Goal: Find specific page/section: Find specific page/section

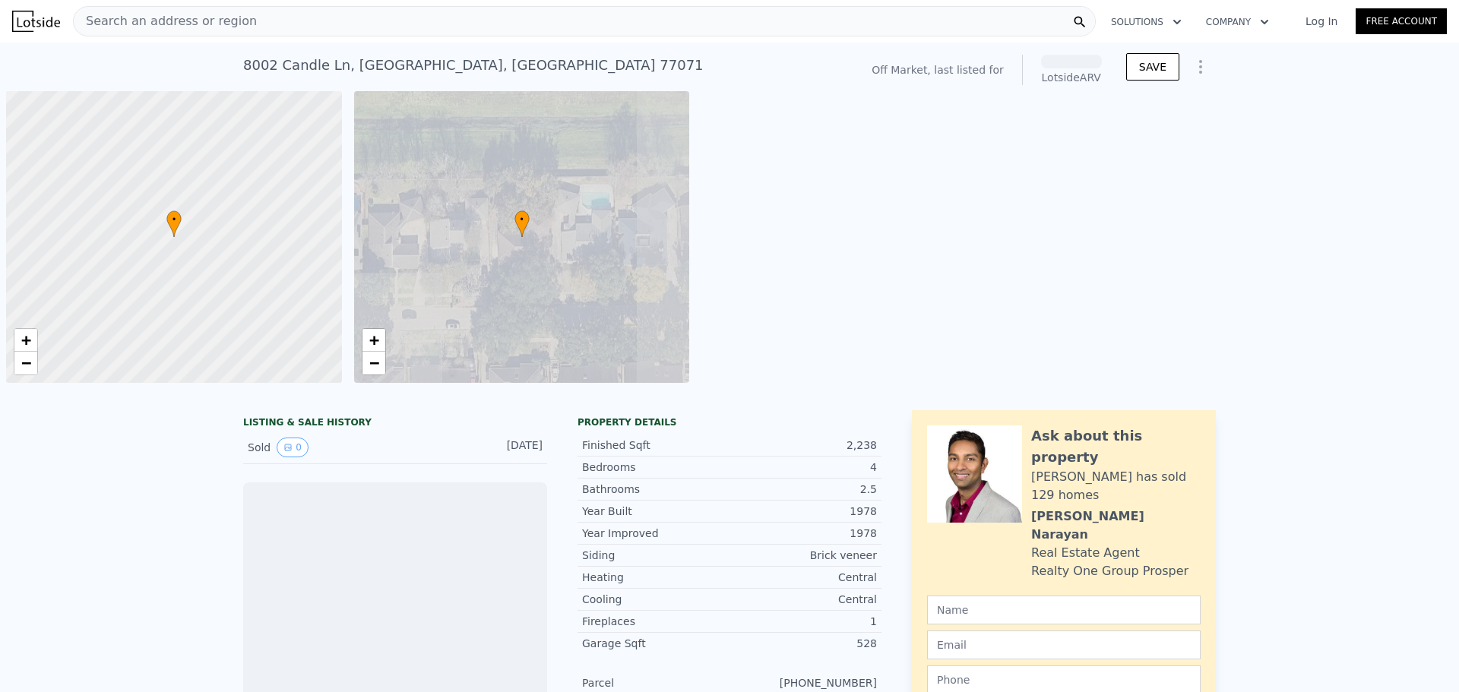
scroll to position [0, 6]
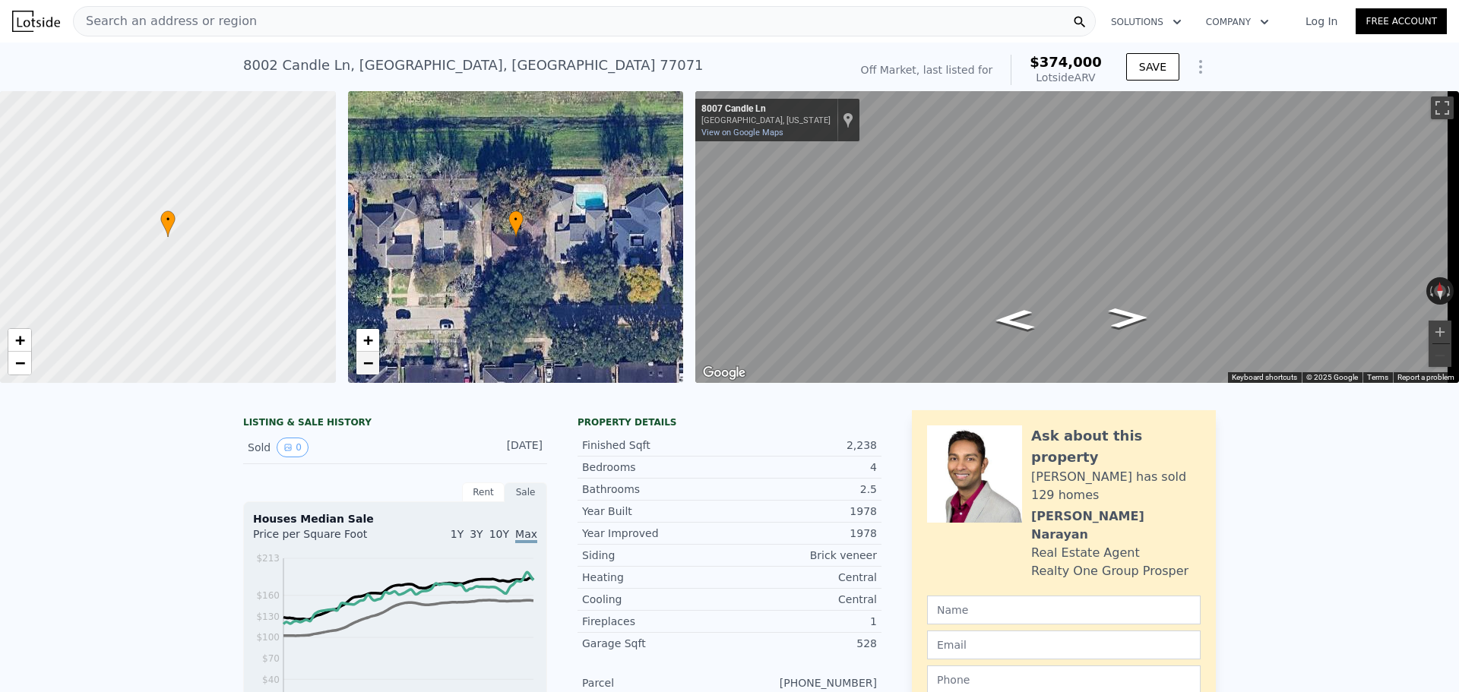
click at [369, 364] on span "−" at bounding box center [367, 362] width 10 height 19
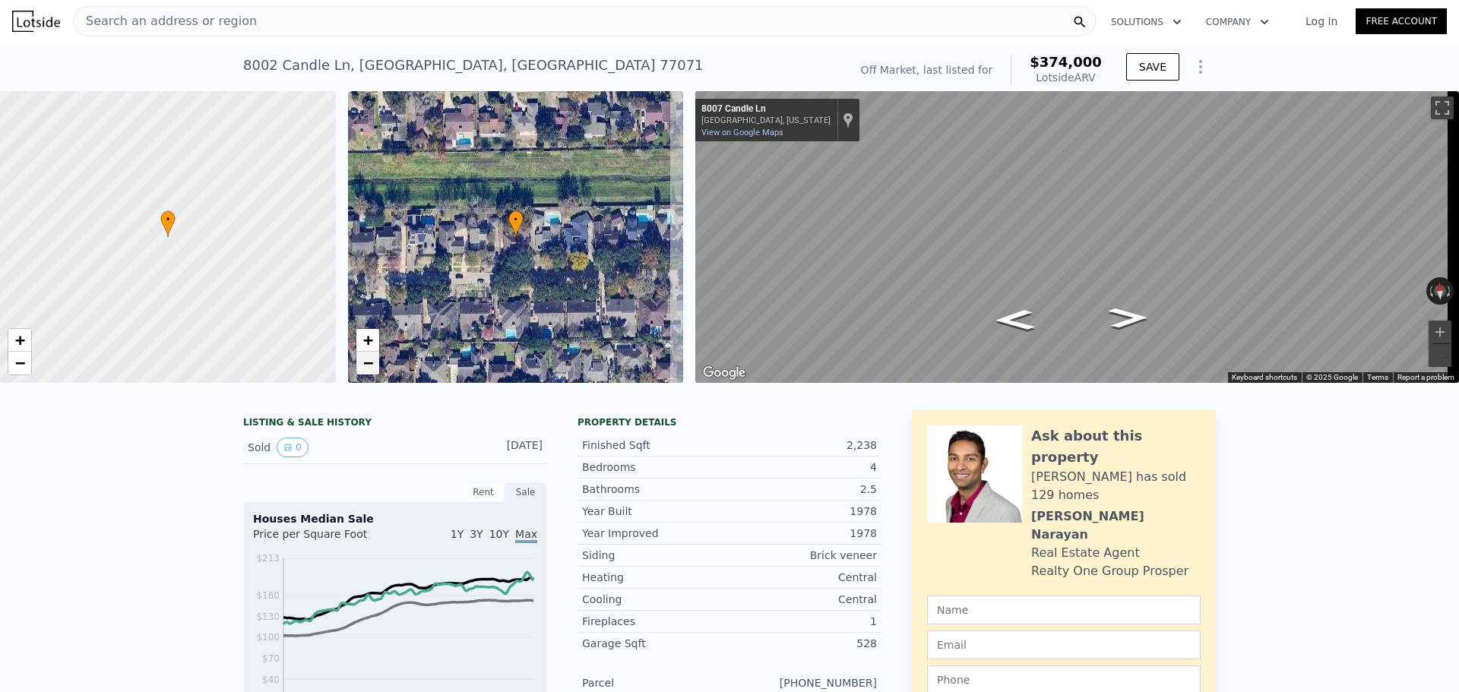
click at [369, 364] on span "−" at bounding box center [367, 362] width 10 height 19
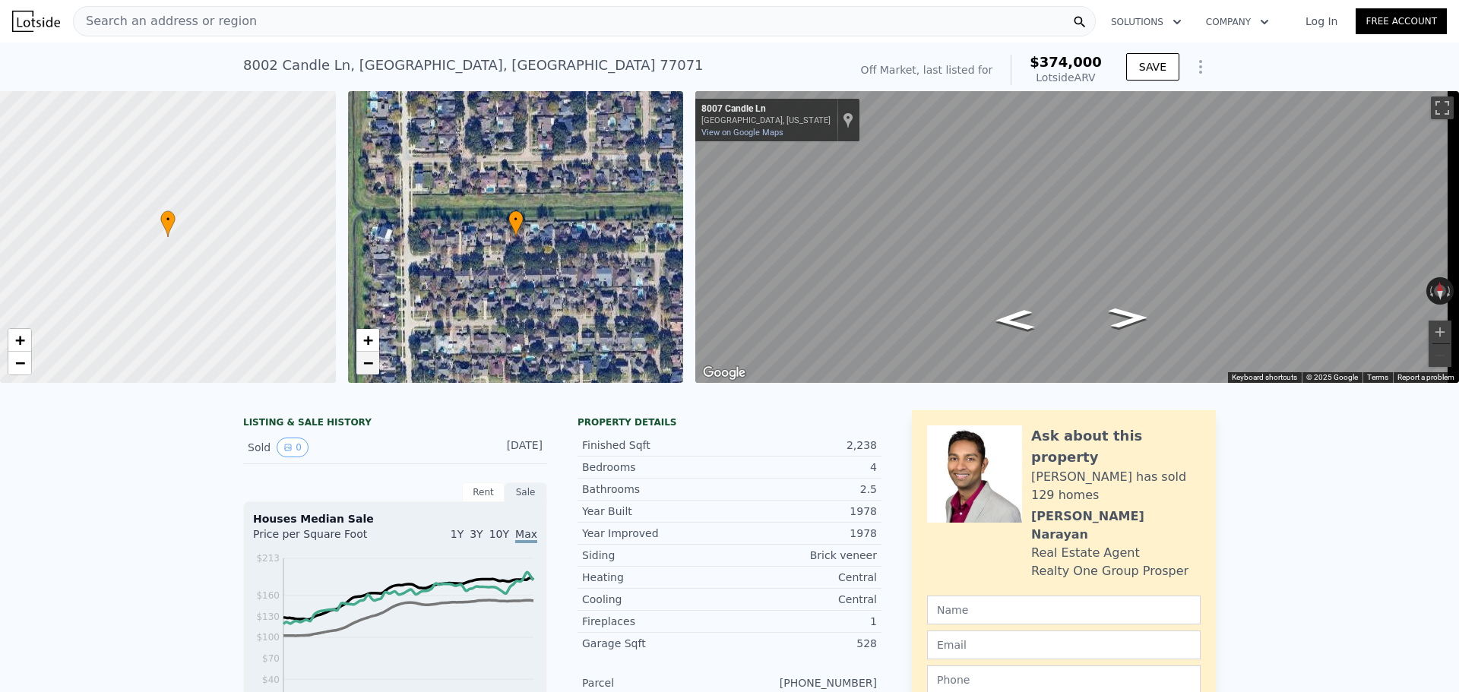
click at [369, 364] on span "−" at bounding box center [367, 362] width 10 height 19
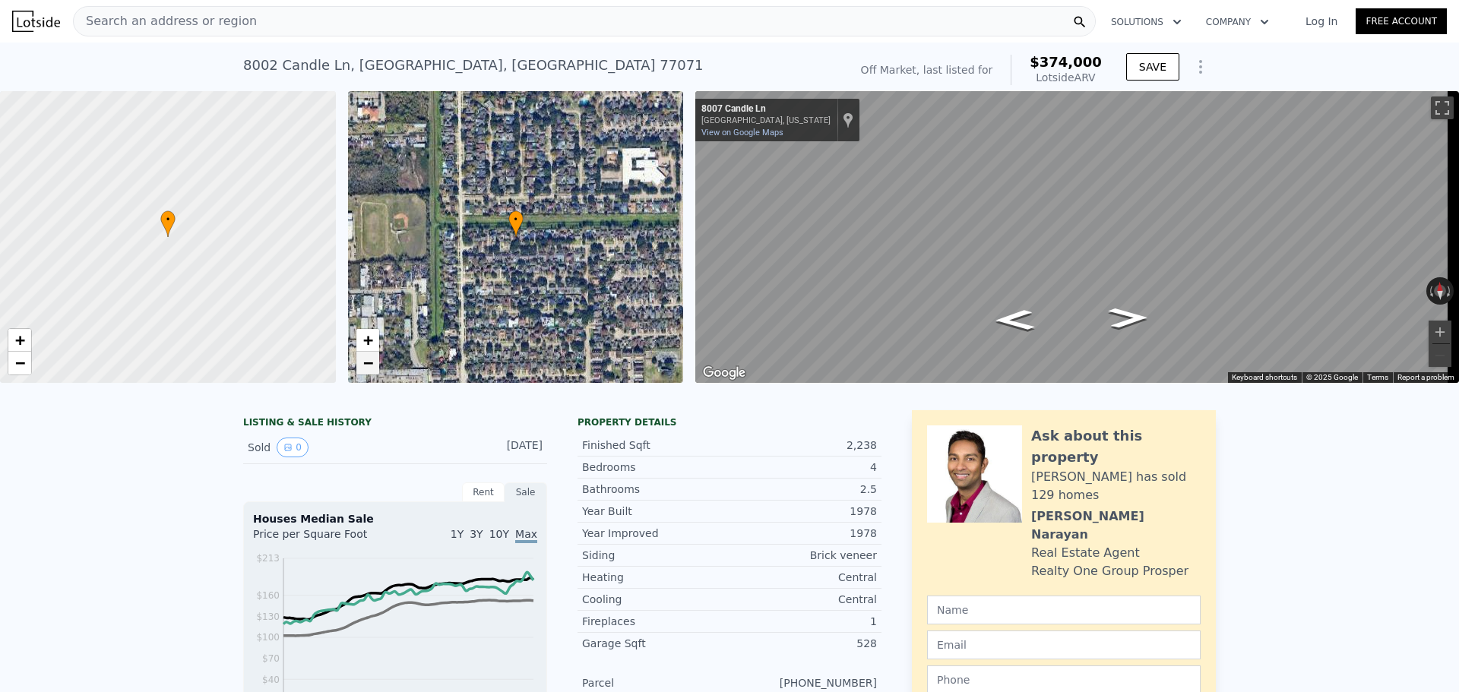
click at [369, 364] on span "−" at bounding box center [367, 362] width 10 height 19
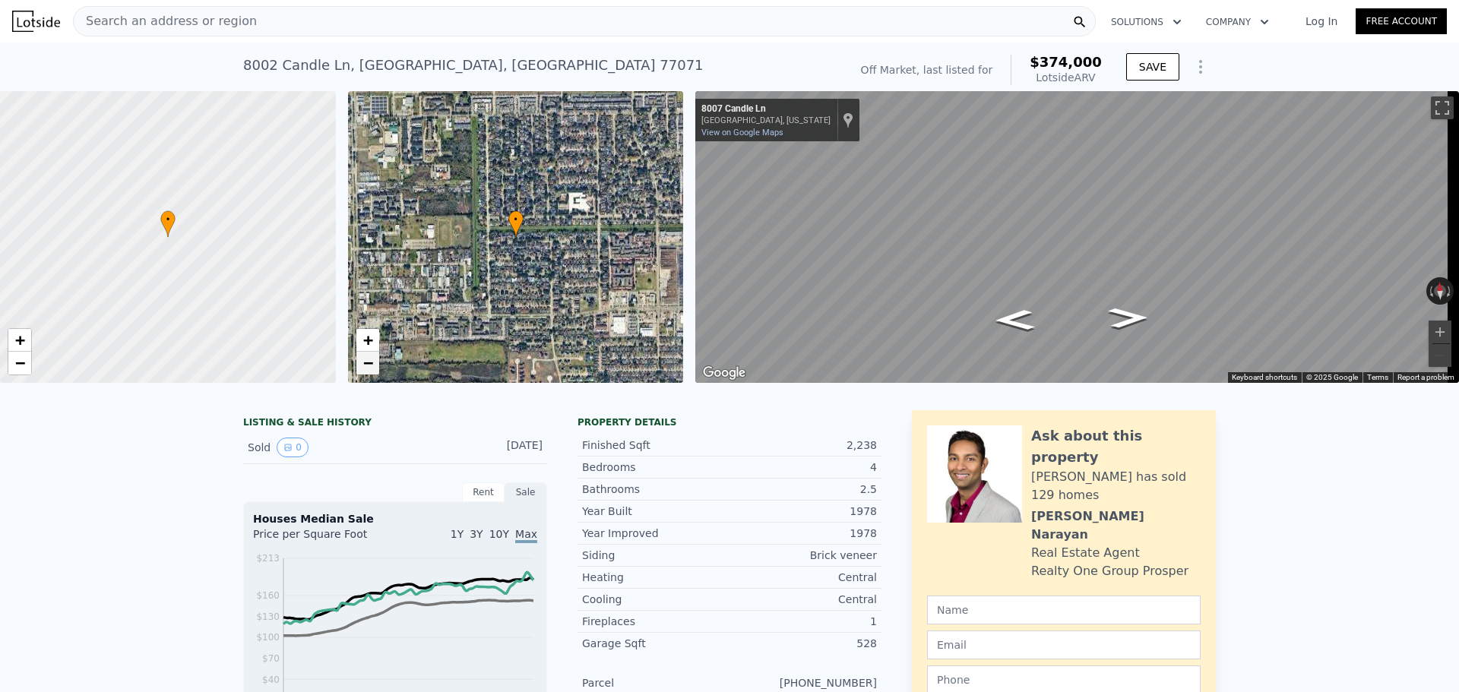
click at [368, 364] on span "−" at bounding box center [367, 362] width 10 height 19
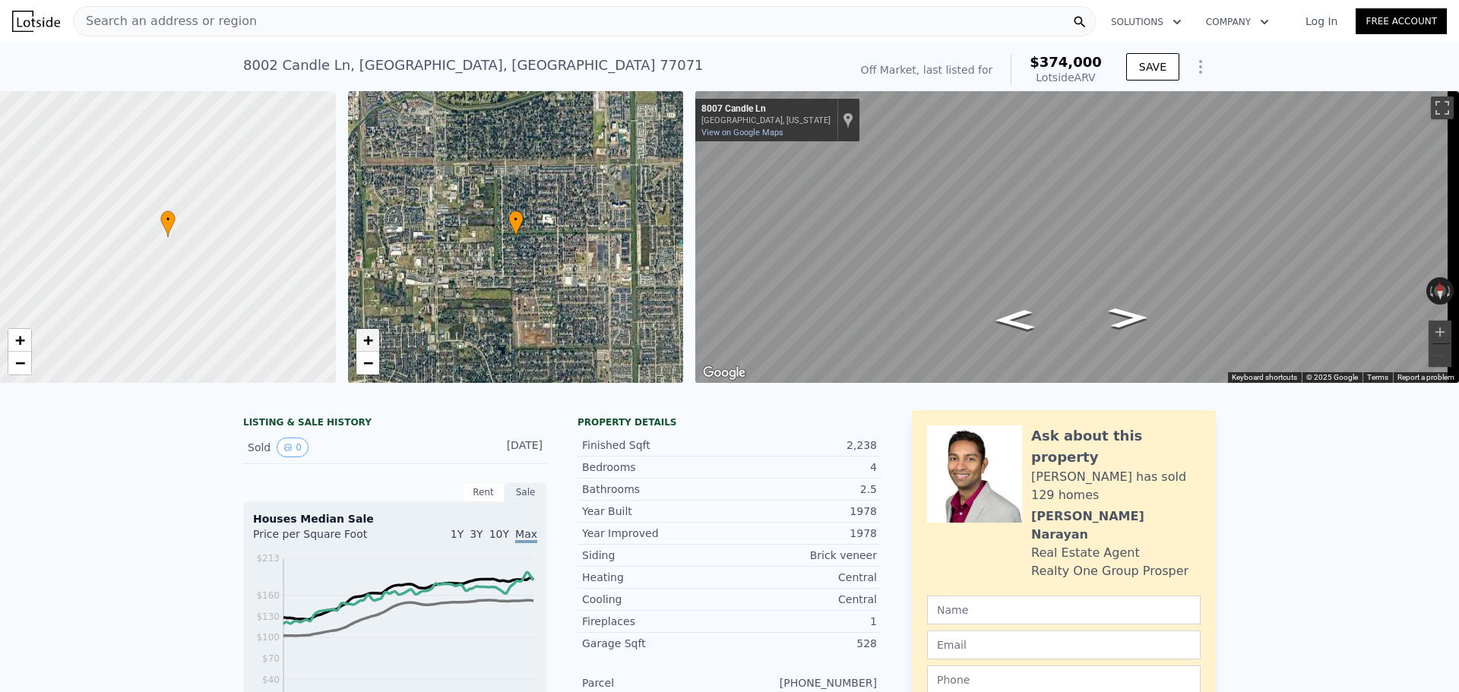
click at [363, 338] on span "+" at bounding box center [367, 340] width 10 height 19
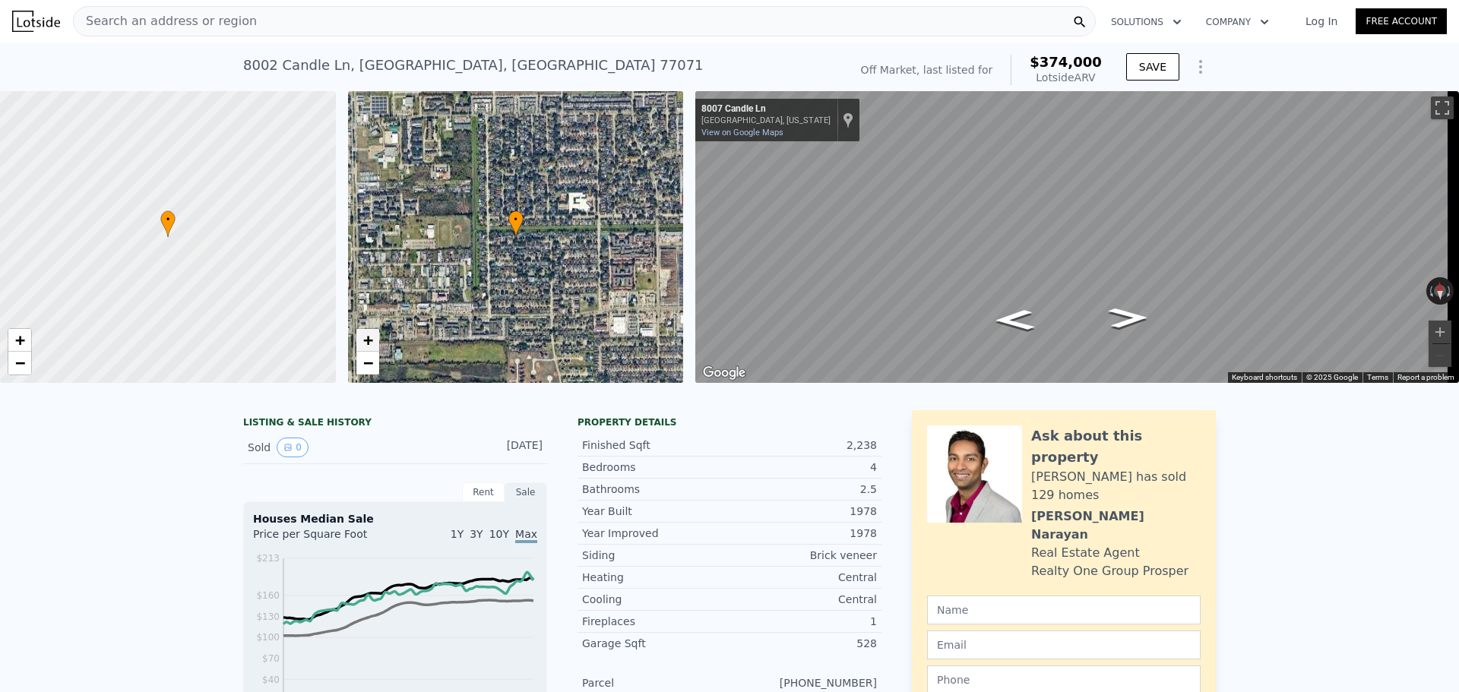
click at [363, 338] on span "+" at bounding box center [367, 340] width 10 height 19
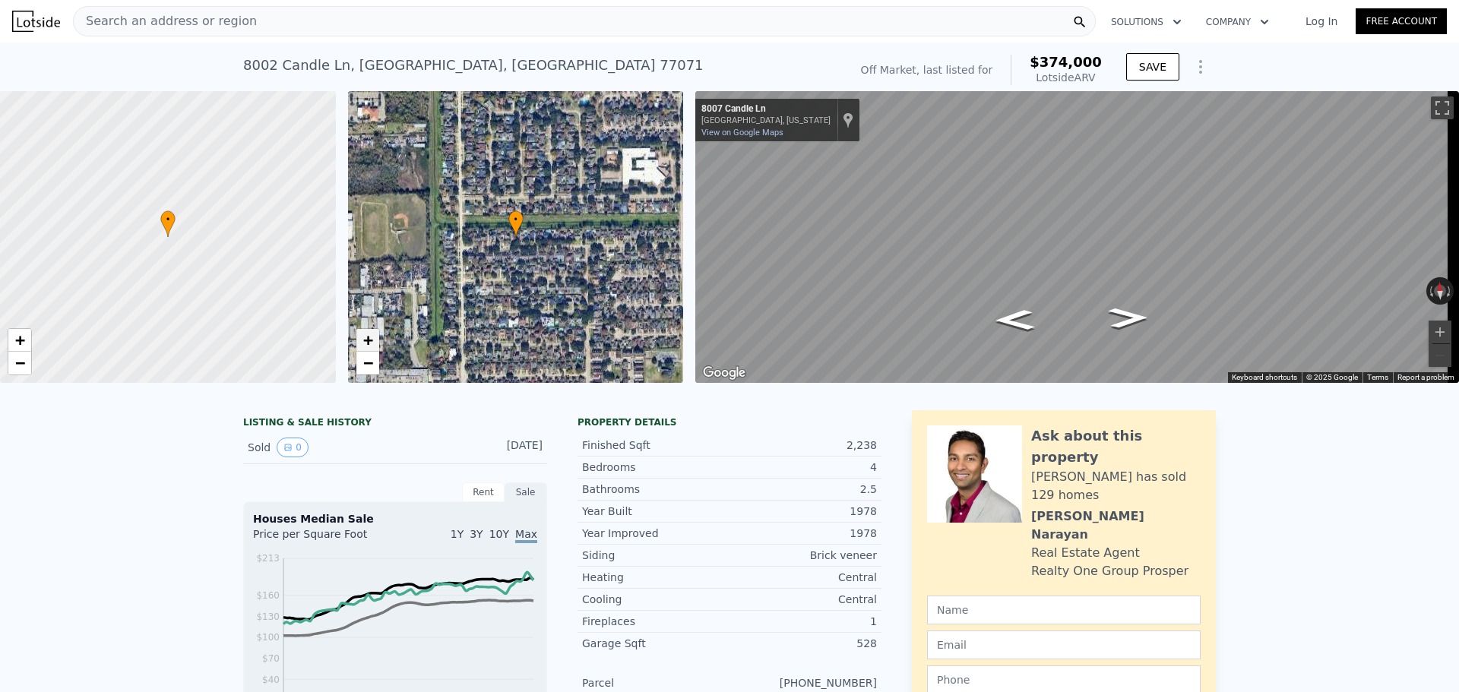
click at [363, 338] on span "+" at bounding box center [367, 340] width 10 height 19
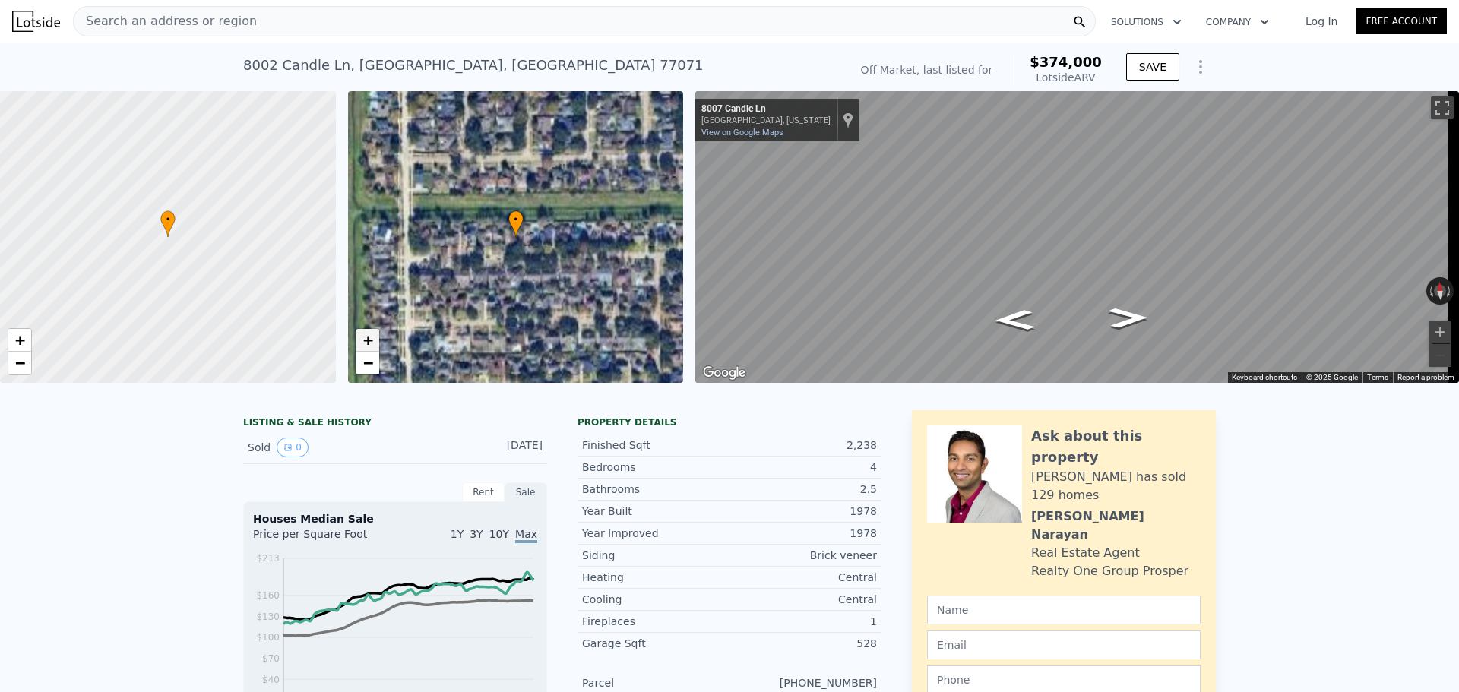
click at [363, 338] on span "+" at bounding box center [367, 340] width 10 height 19
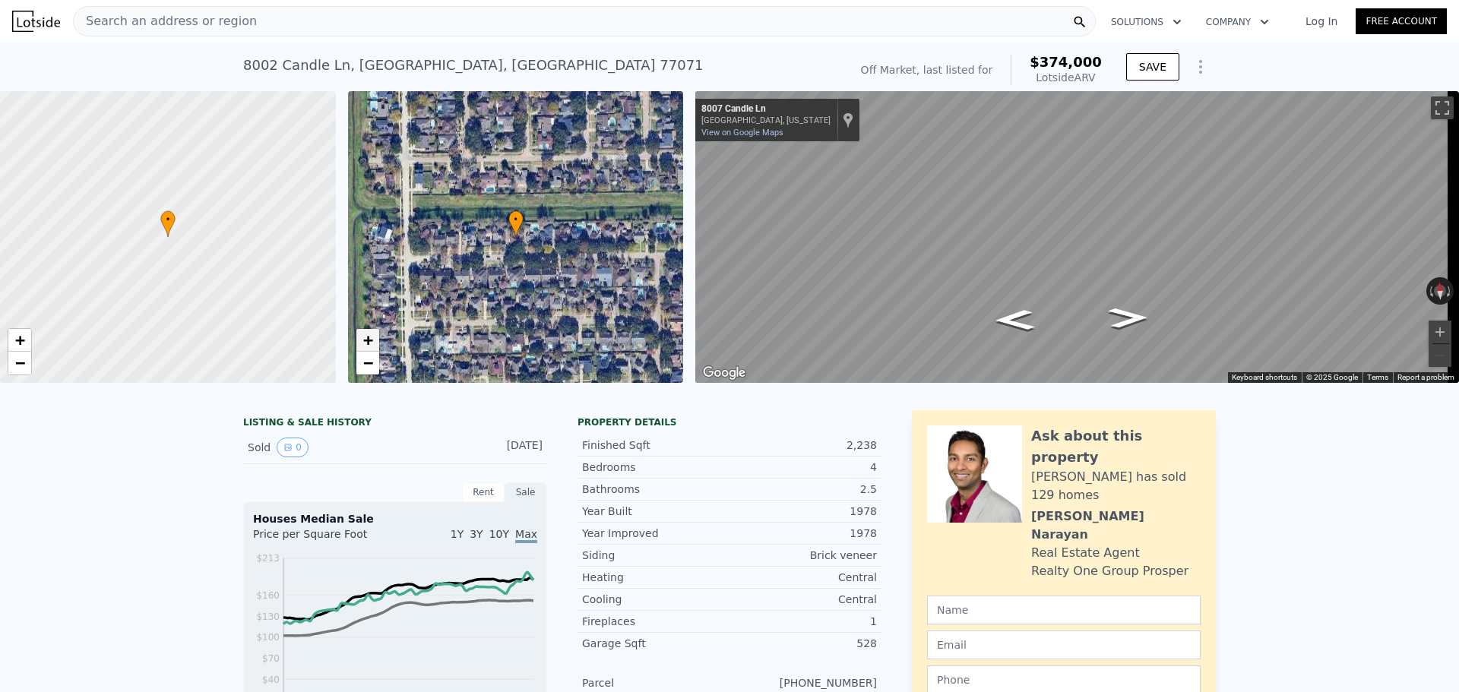
click at [363, 338] on span "+" at bounding box center [367, 340] width 10 height 19
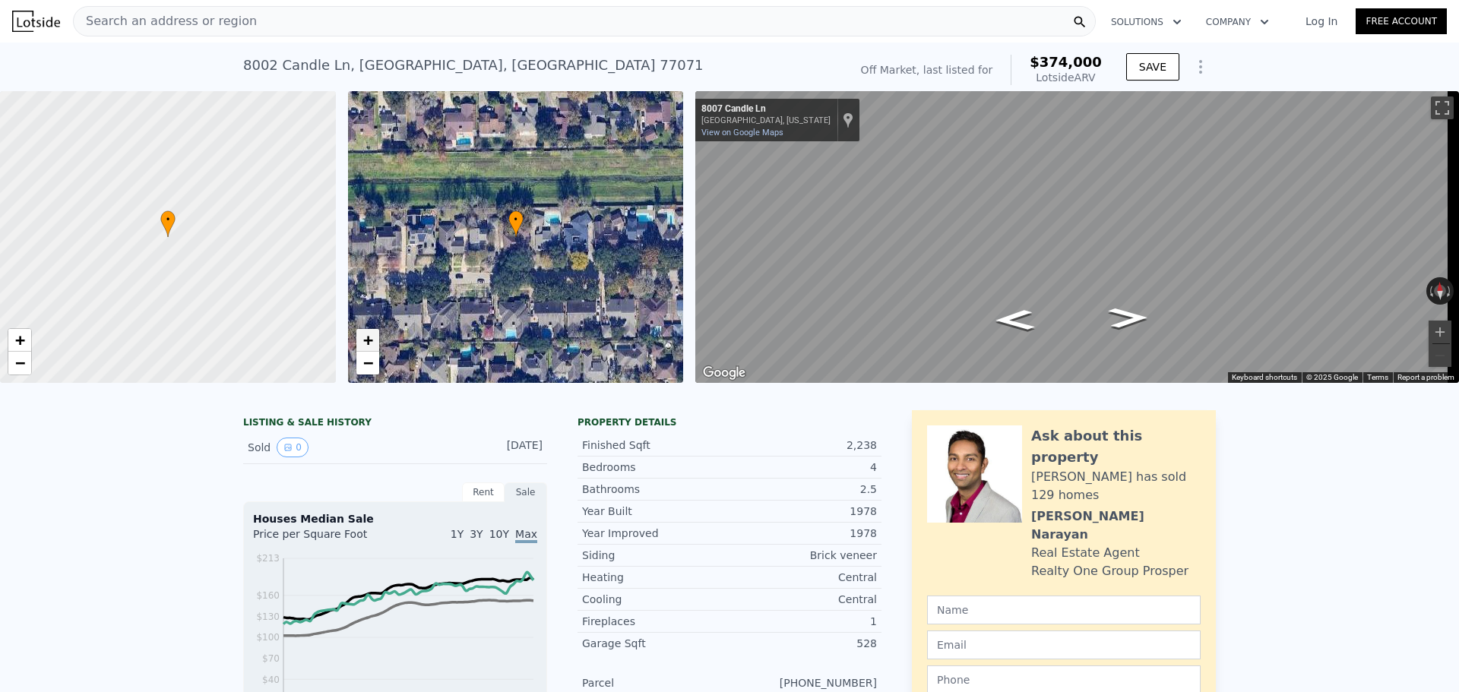
click at [363, 338] on span "+" at bounding box center [367, 340] width 10 height 19
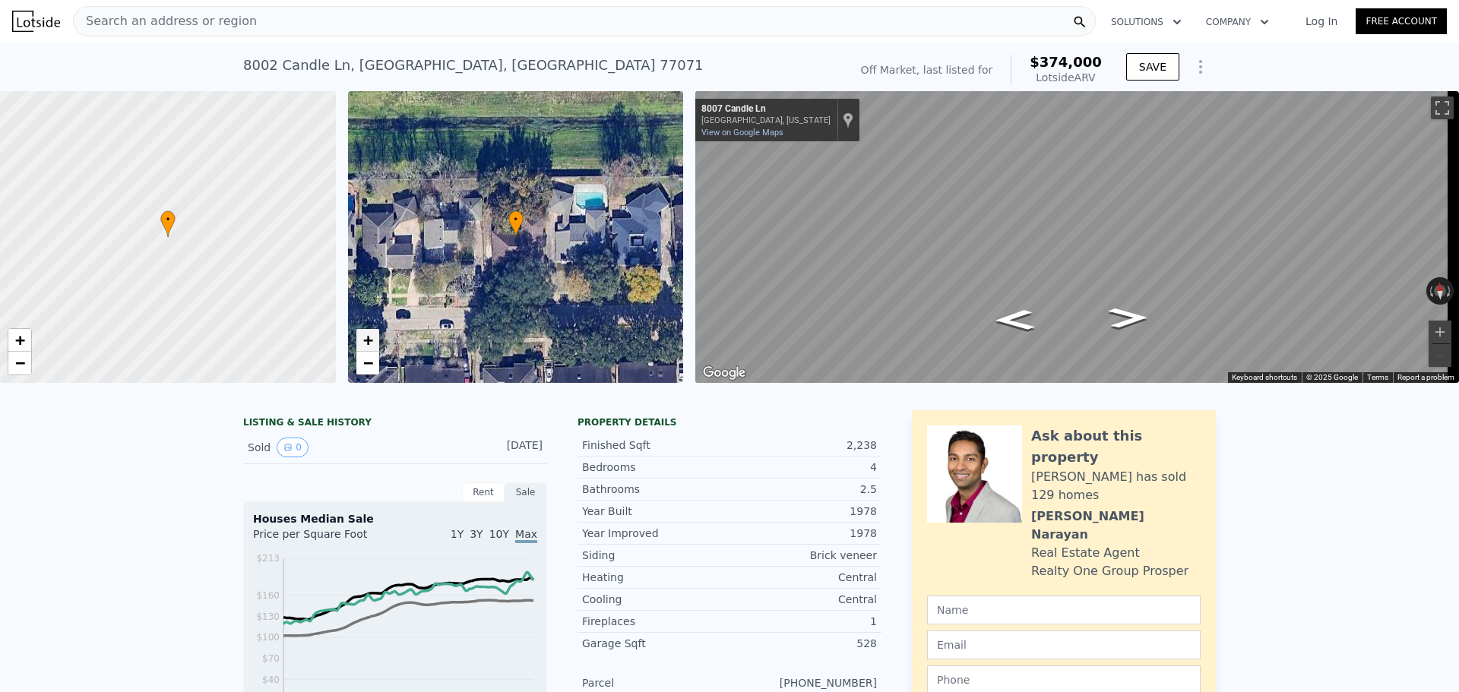
click at [363, 338] on span "+" at bounding box center [367, 340] width 10 height 19
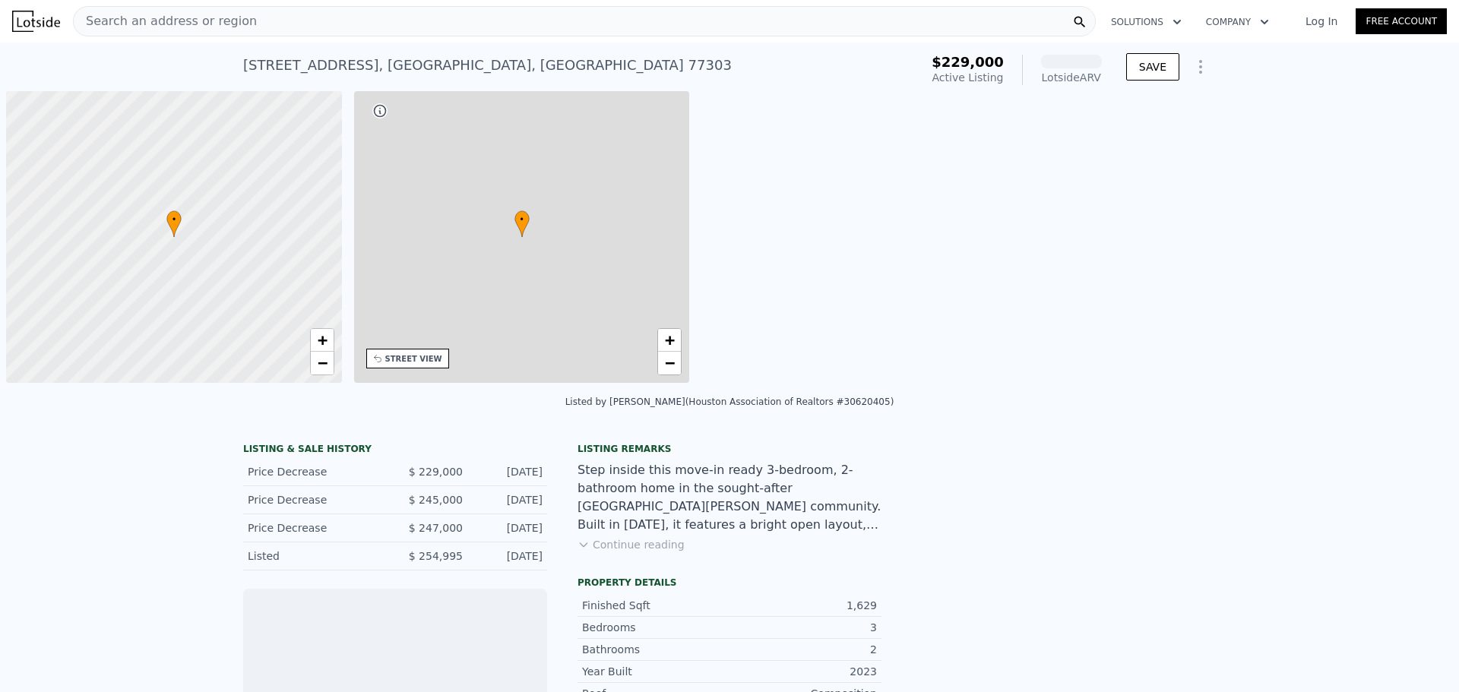
scroll to position [0, 6]
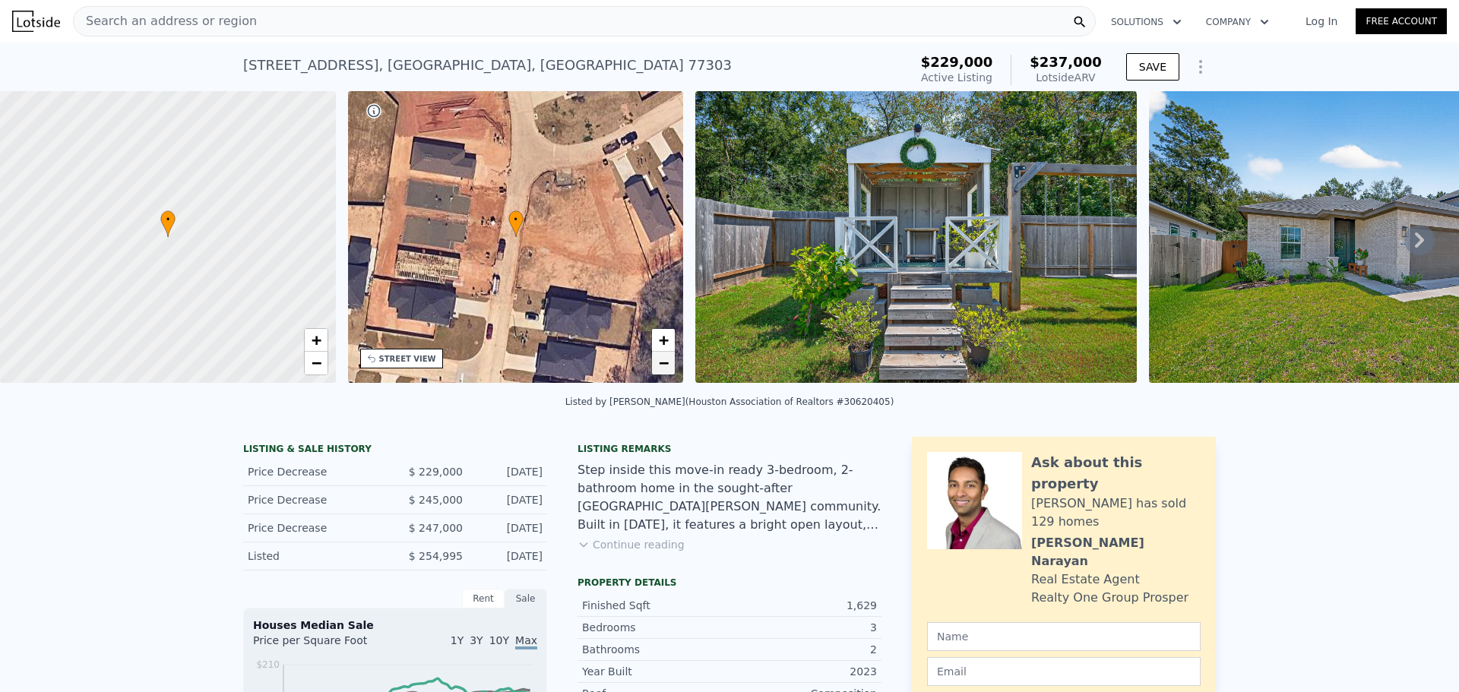
click at [670, 366] on link "−" at bounding box center [663, 363] width 23 height 23
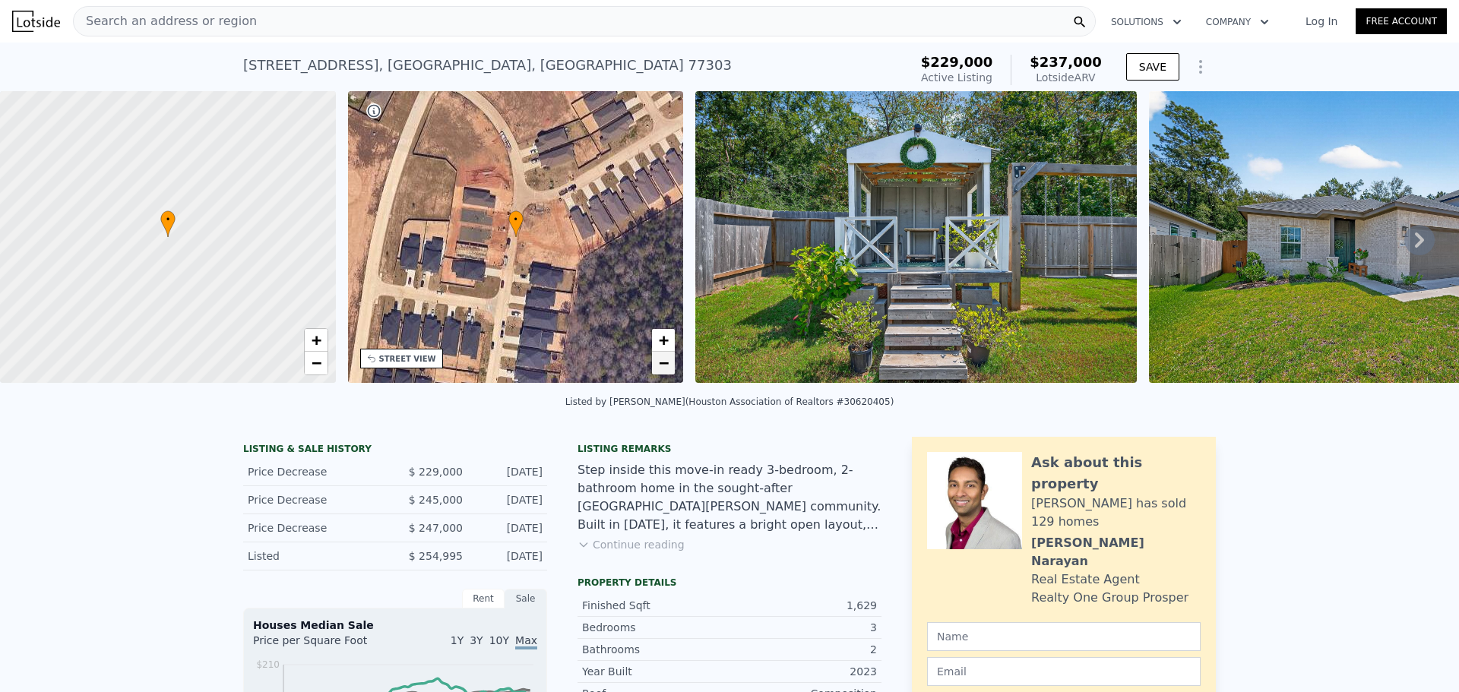
click at [670, 366] on link "−" at bounding box center [663, 363] width 23 height 23
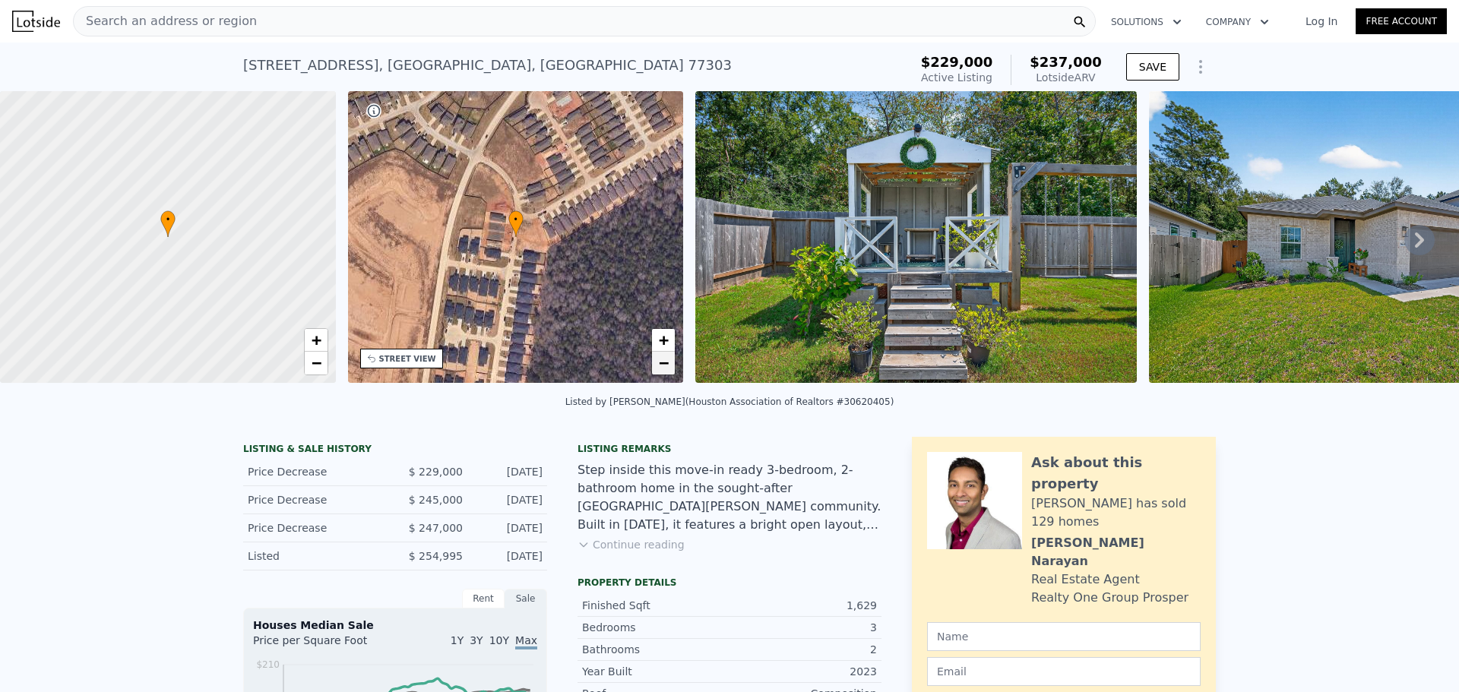
click at [670, 366] on link "−" at bounding box center [663, 363] width 23 height 23
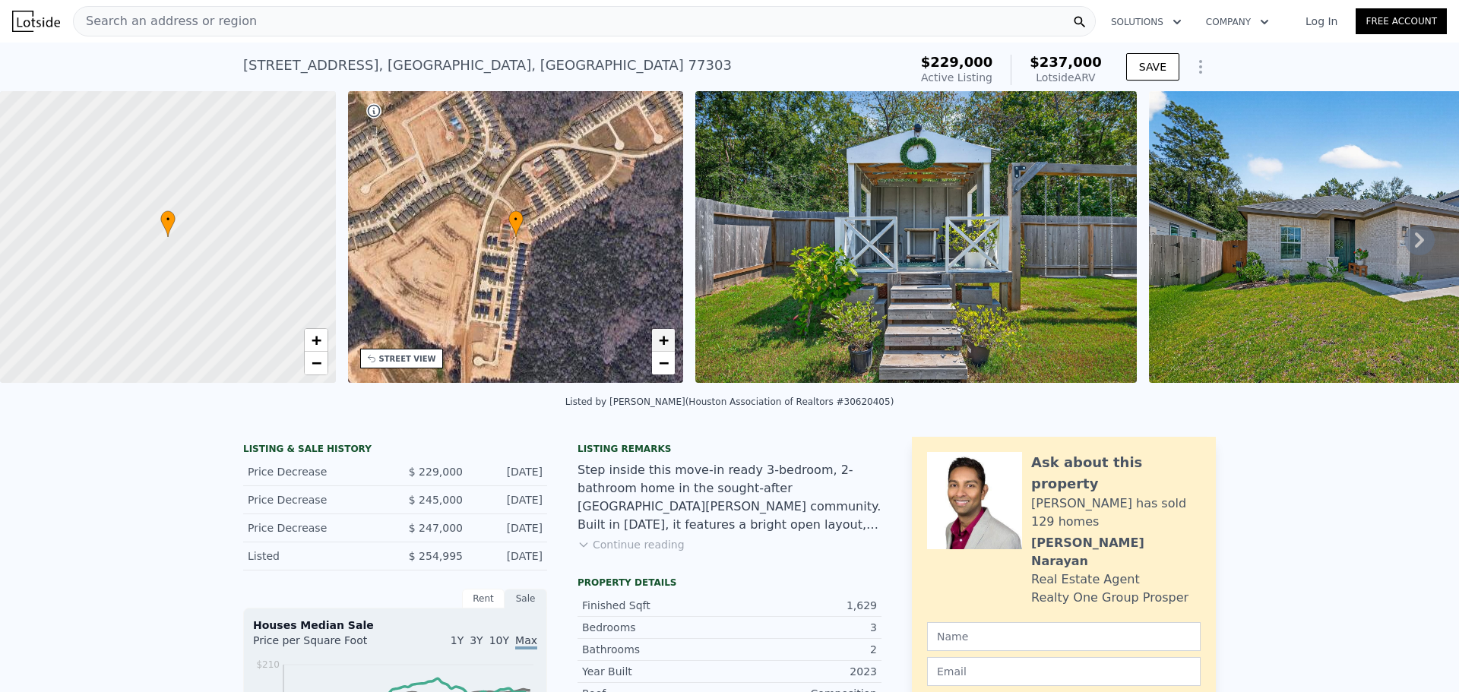
click at [667, 339] on span "+" at bounding box center [664, 340] width 10 height 19
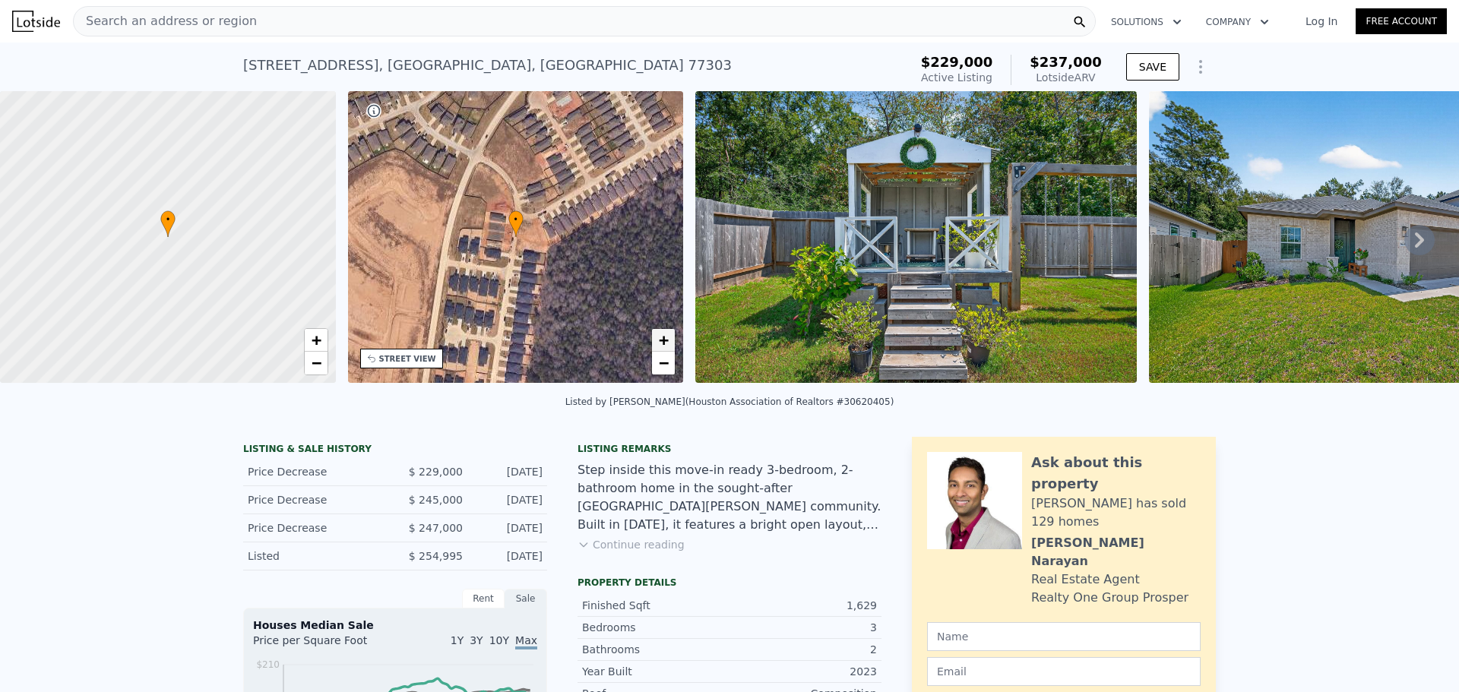
click at [667, 339] on span "+" at bounding box center [664, 340] width 10 height 19
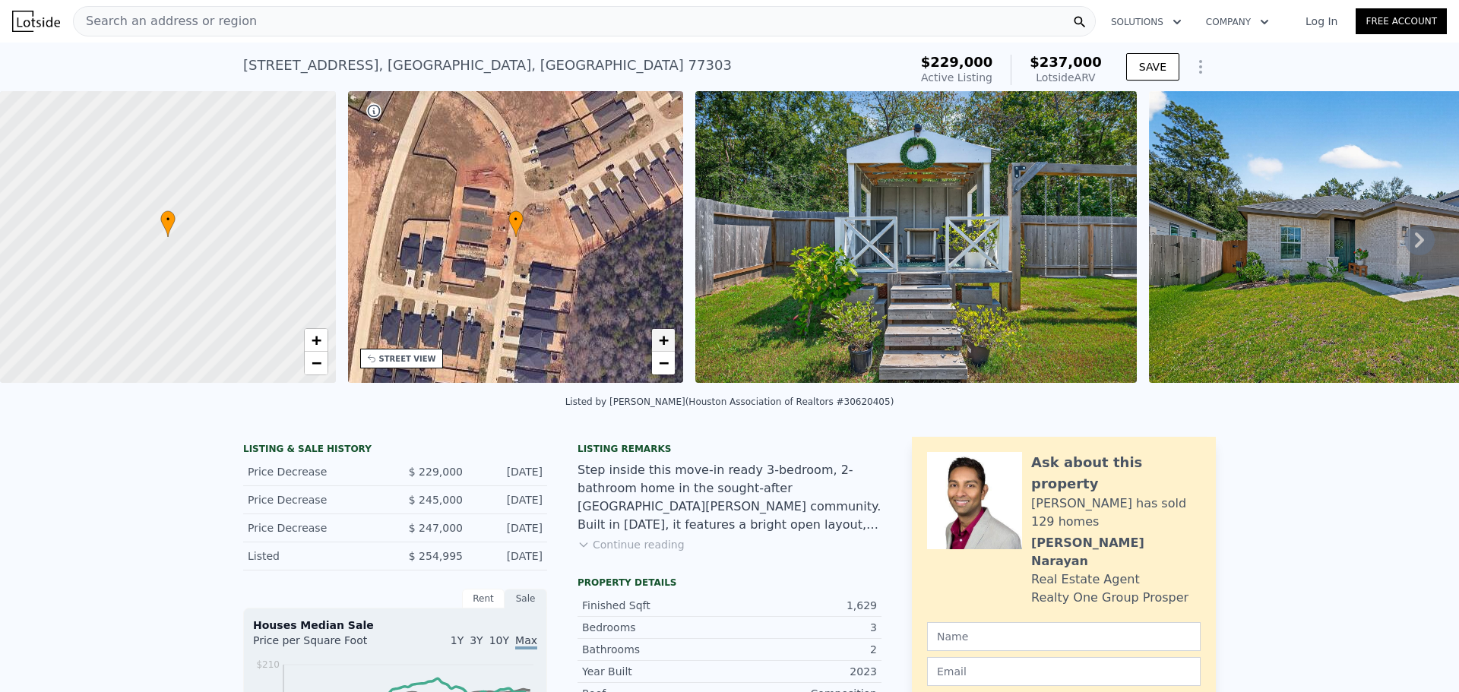
click at [667, 339] on span "+" at bounding box center [664, 340] width 10 height 19
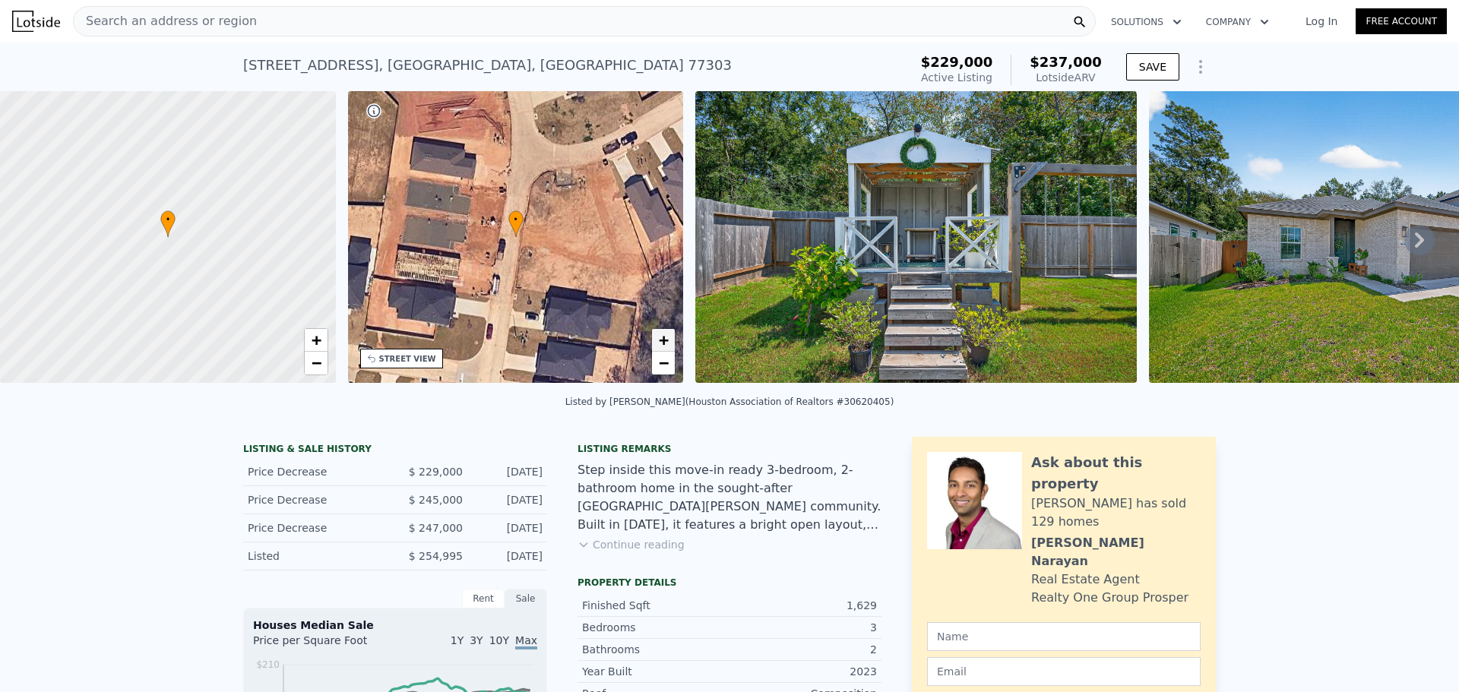
click at [667, 339] on span "+" at bounding box center [664, 340] width 10 height 19
